Goal: Information Seeking & Learning: Compare options

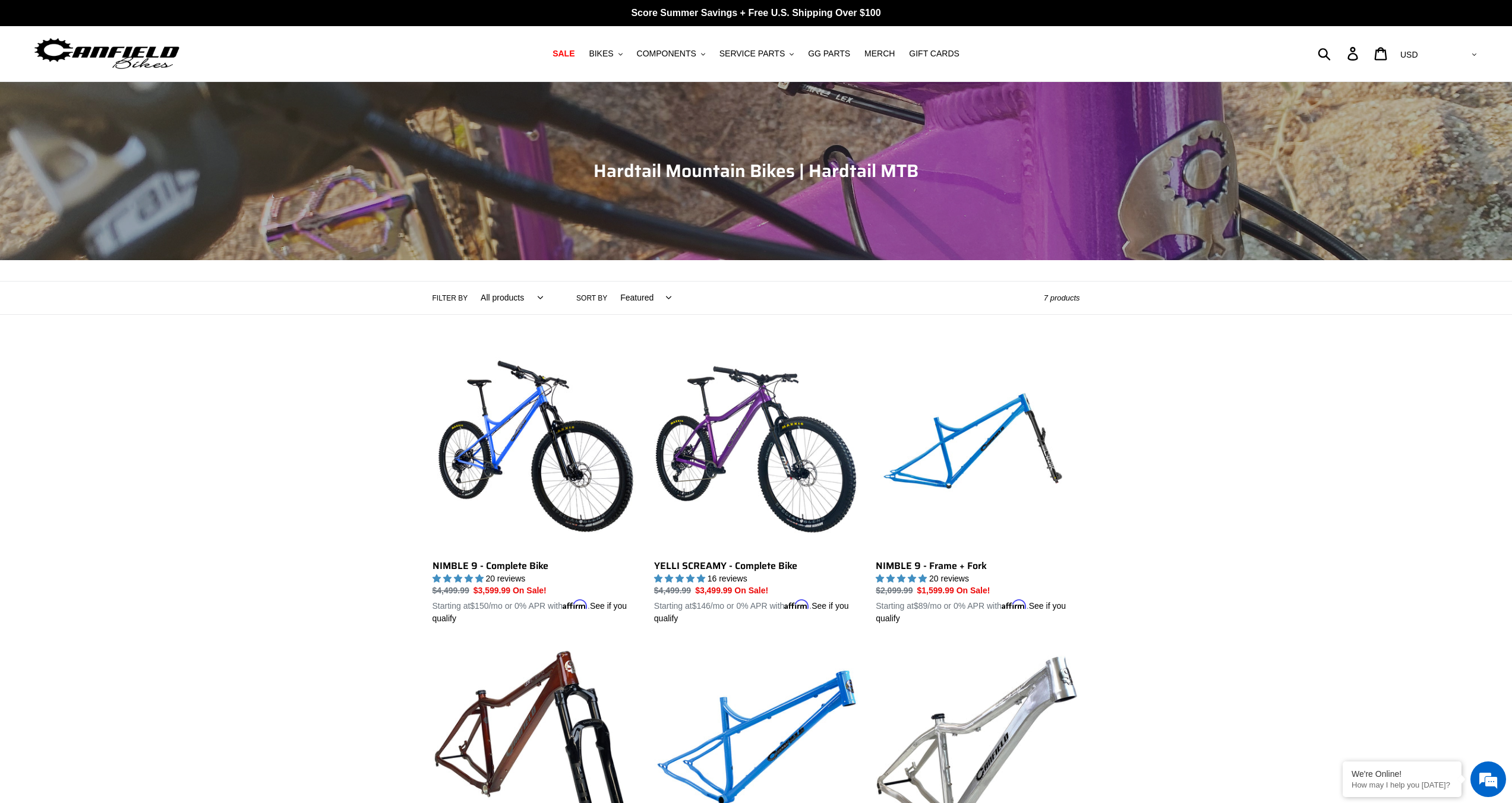
click at [505, 301] on select "All products 29er BFCM23 BFCM24 Hardtail Nimble 9 partially ROLLING-CHASSIS Tra…" at bounding box center [509, 297] width 78 height 32
click at [648, 296] on select "Featured Best selling Alphabetically, A-Z Alphabetically, Z-A Price, low to hig…" at bounding box center [643, 297] width 66 height 32
select select "price-ascending"
click at [609, 281] on select "Featured Best selling Alphabetically, A-Z Alphabetically, Z-A Price, low to hig…" at bounding box center [643, 297] width 66 height 32
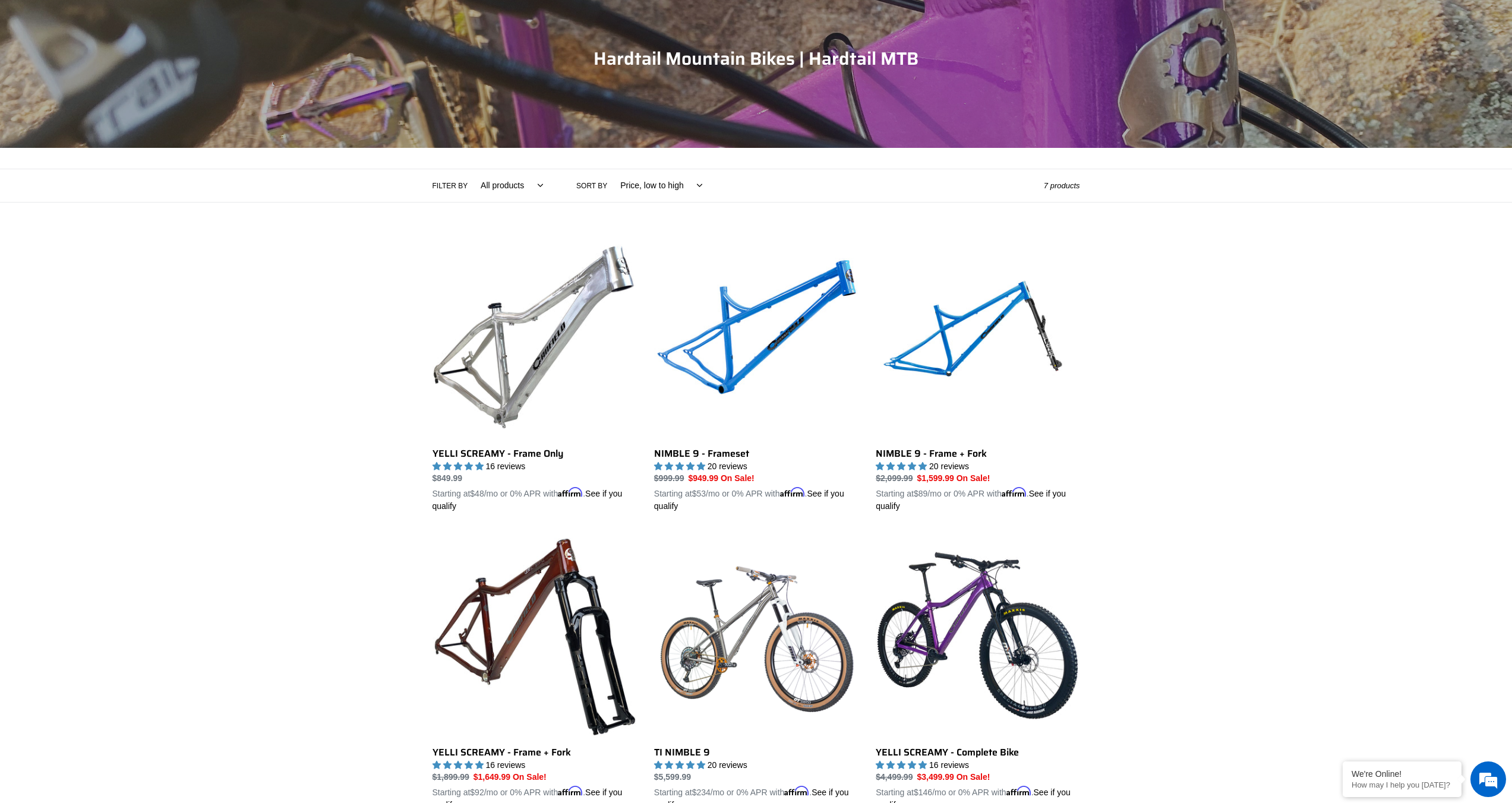
scroll to position [291, 0]
